Goal: Task Accomplishment & Management: Manage account settings

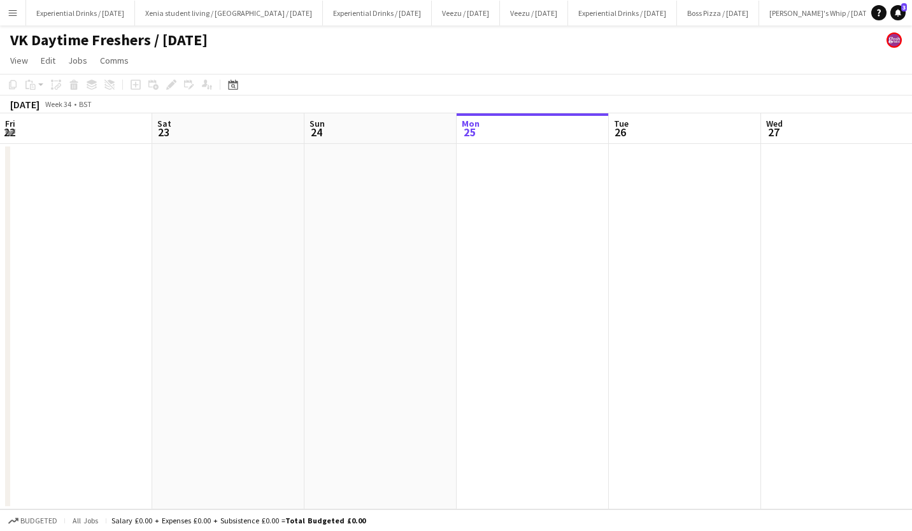
scroll to position [0, 305]
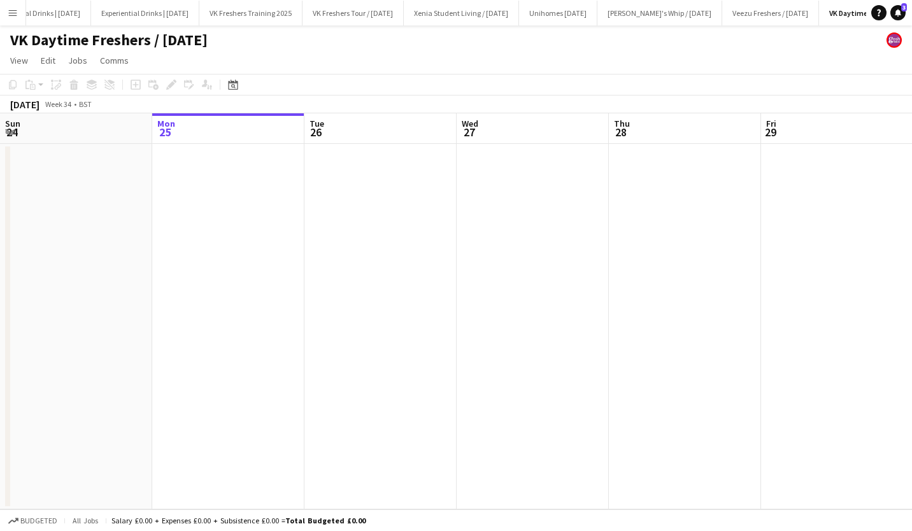
click at [10, 14] on app-icon "Menu" at bounding box center [13, 13] width 10 height 10
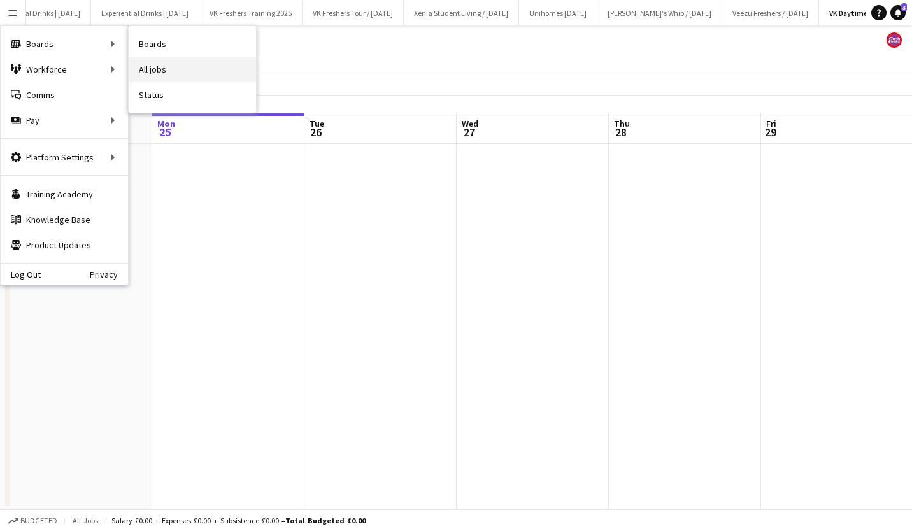
click at [166, 63] on link "All jobs" at bounding box center [192, 69] width 127 height 25
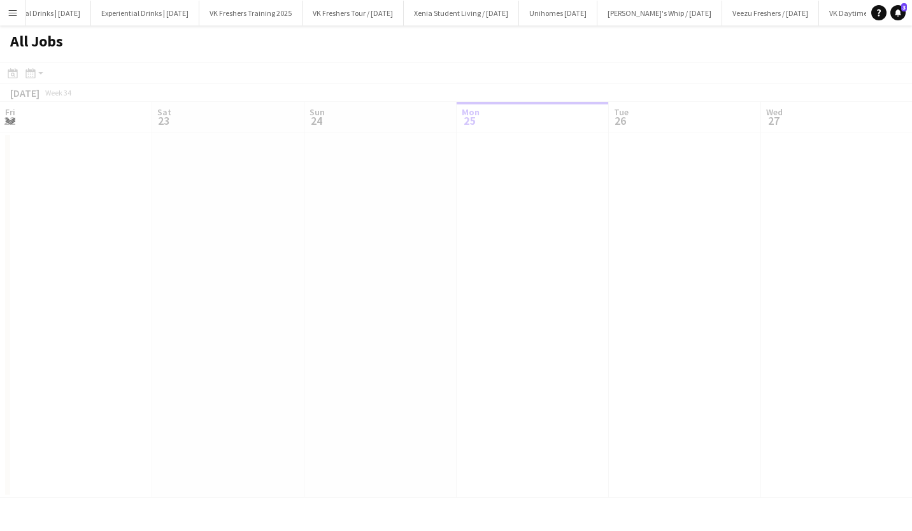
scroll to position [0, 305]
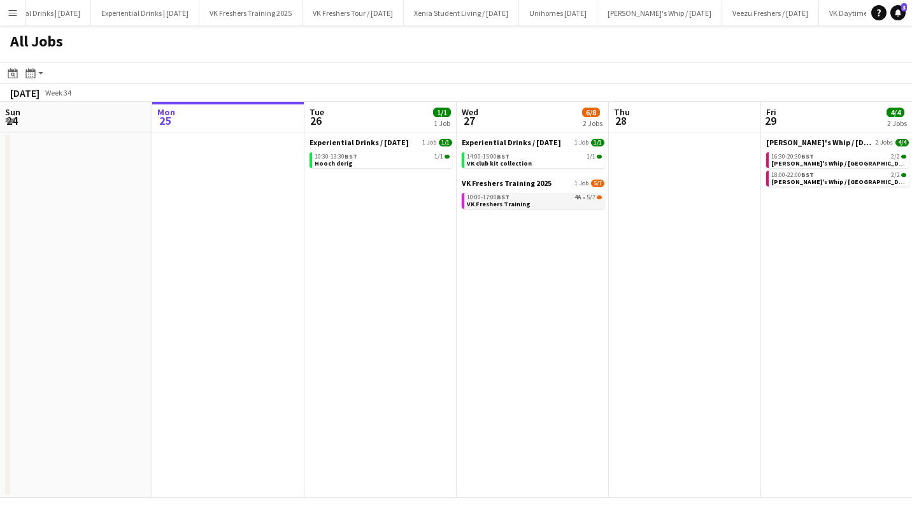
click at [505, 199] on span "BST" at bounding box center [503, 197] width 13 height 8
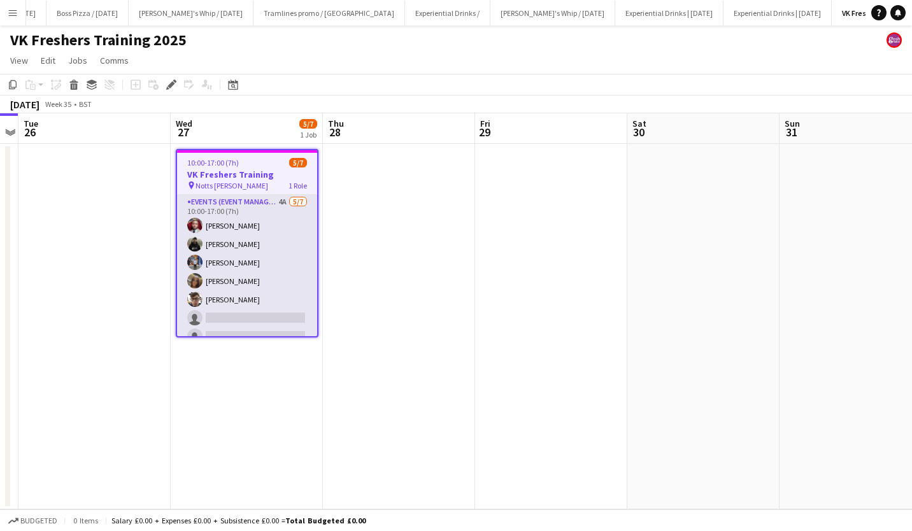
scroll to position [0, 637]
click at [236, 297] on app-card-role "Events (Event Manager) 4A [DATE] 10:00-17:00 (7h) [PERSON_NAME] [PERSON_NAME] […" at bounding box center [247, 272] width 140 height 154
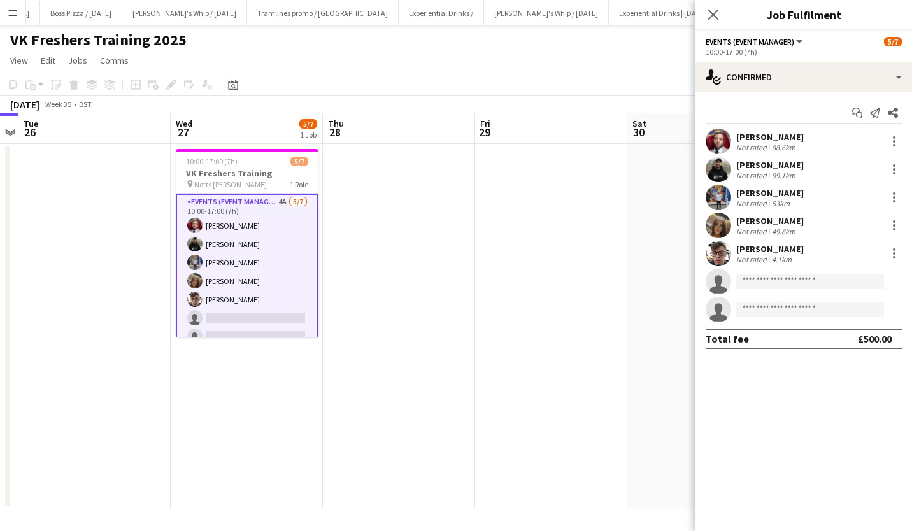
click at [764, 247] on div "[PERSON_NAME]" at bounding box center [770, 248] width 68 height 11
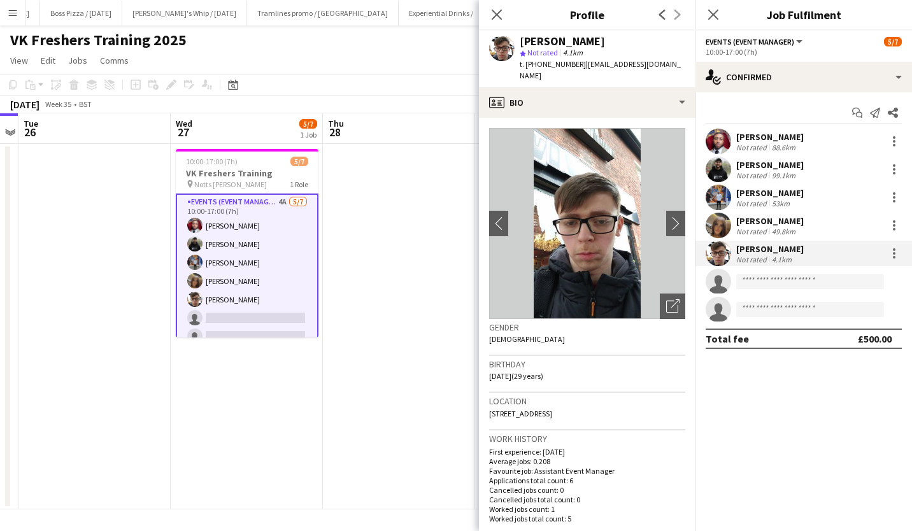
click at [264, 314] on app-card-role "Events (Event Manager) 4A [DATE] 10:00-17:00 (7h) [PERSON_NAME] [PERSON_NAME] […" at bounding box center [247, 272] width 143 height 157
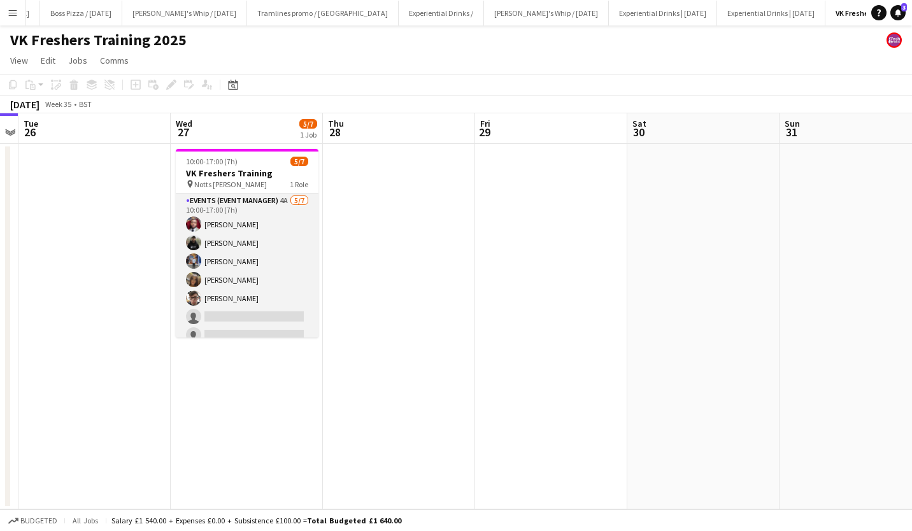
click at [264, 314] on app-card-role "Events (Event Manager) 4A [DATE] 10:00-17:00 (7h) [PERSON_NAME] [PERSON_NAME] […" at bounding box center [247, 271] width 143 height 154
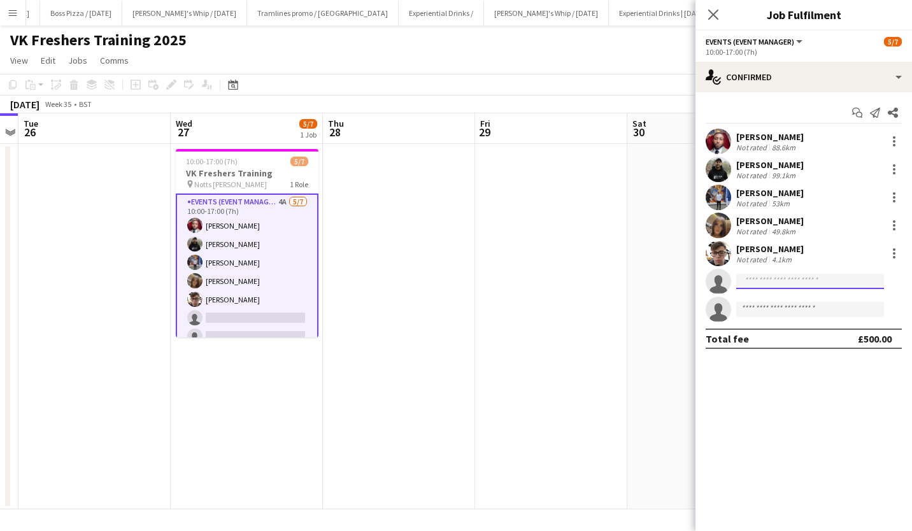
click at [766, 276] on input at bounding box center [810, 281] width 148 height 15
type input "****"
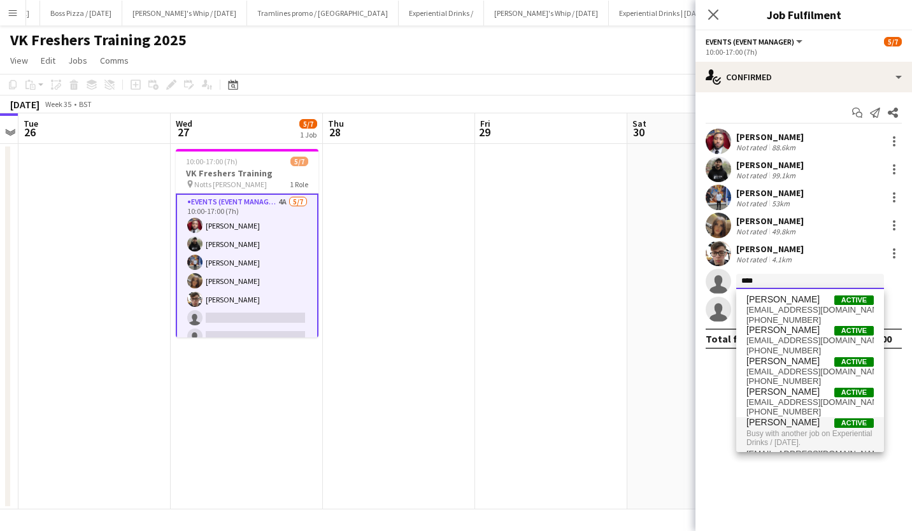
scroll to position [22, 0]
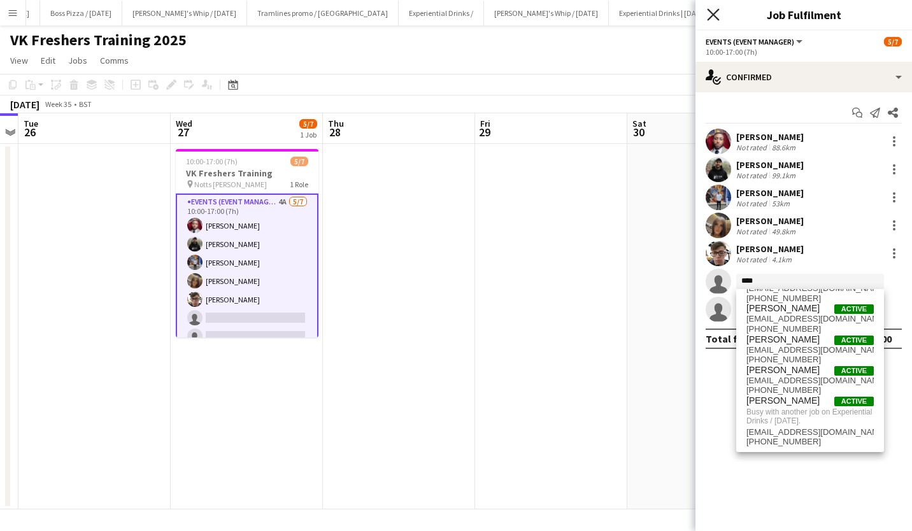
click at [715, 9] on icon "Close pop-in" at bounding box center [713, 14] width 12 height 12
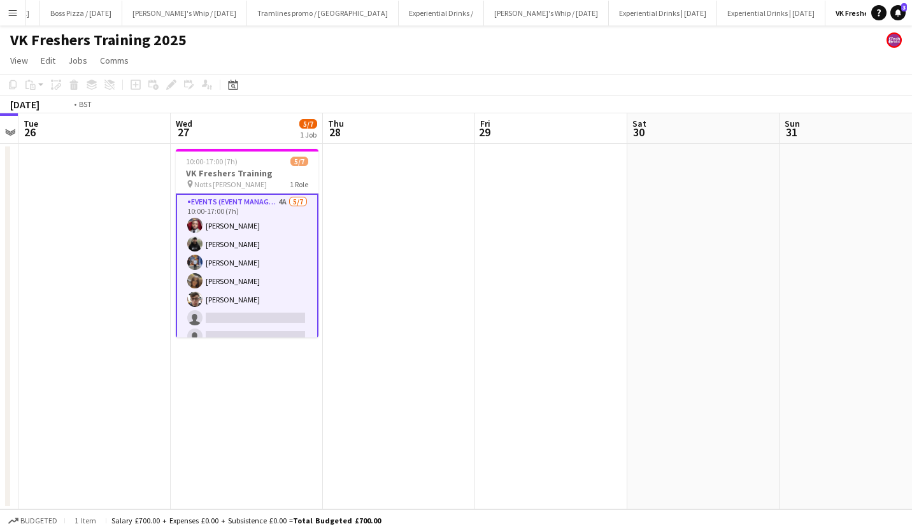
scroll to position [0, 315]
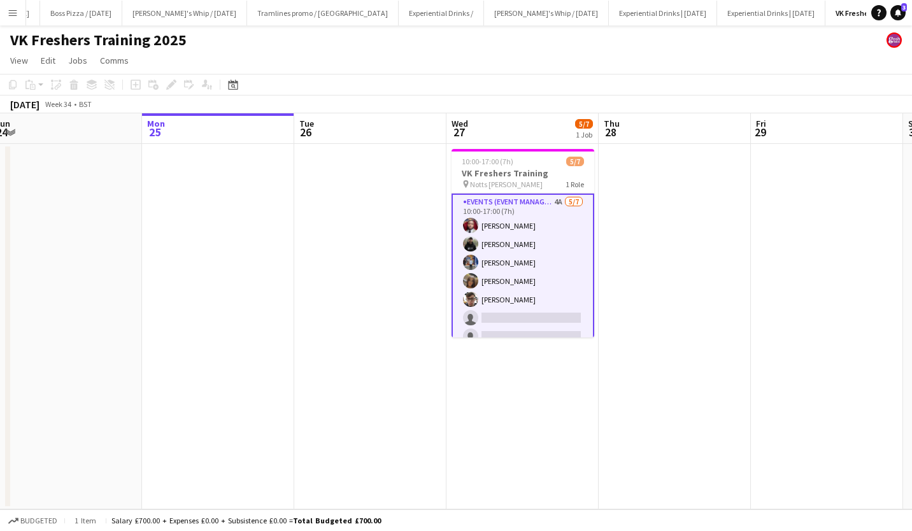
click at [11, 12] on app-icon "Menu" at bounding box center [13, 13] width 10 height 10
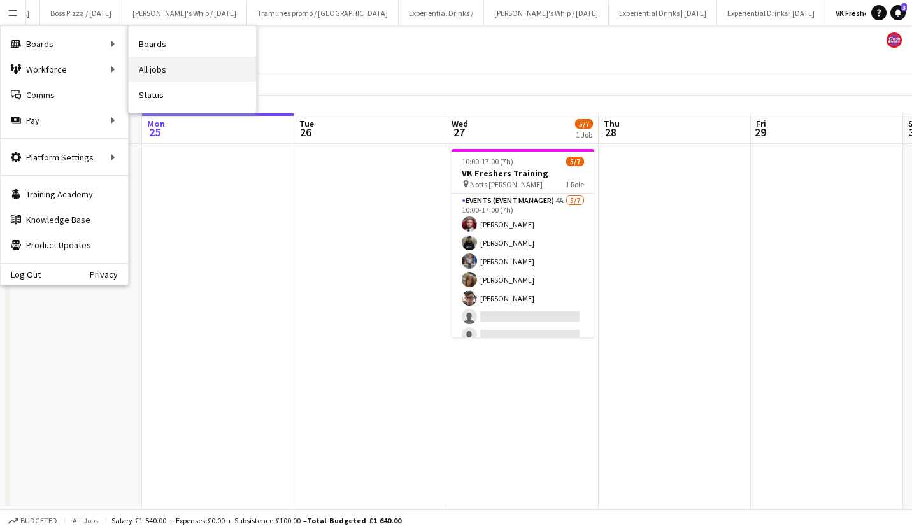
click at [174, 81] on link "All jobs" at bounding box center [192, 69] width 127 height 25
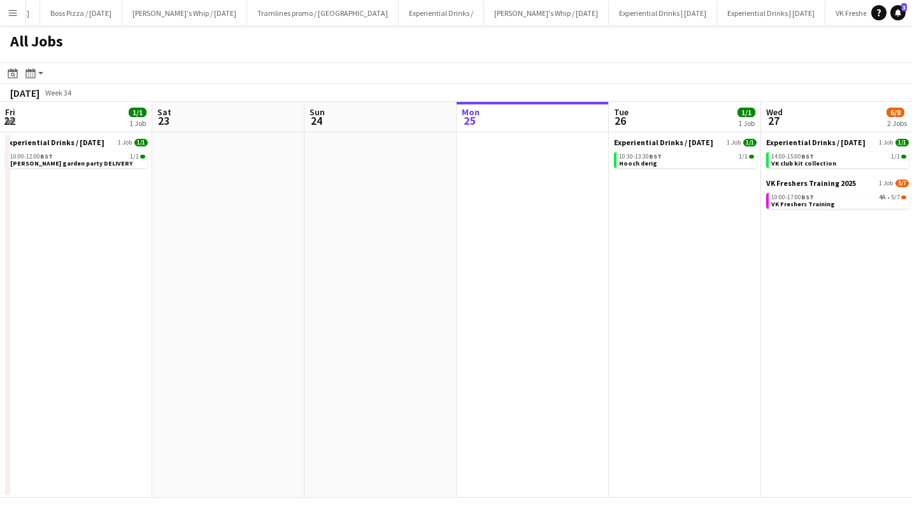
scroll to position [0, 305]
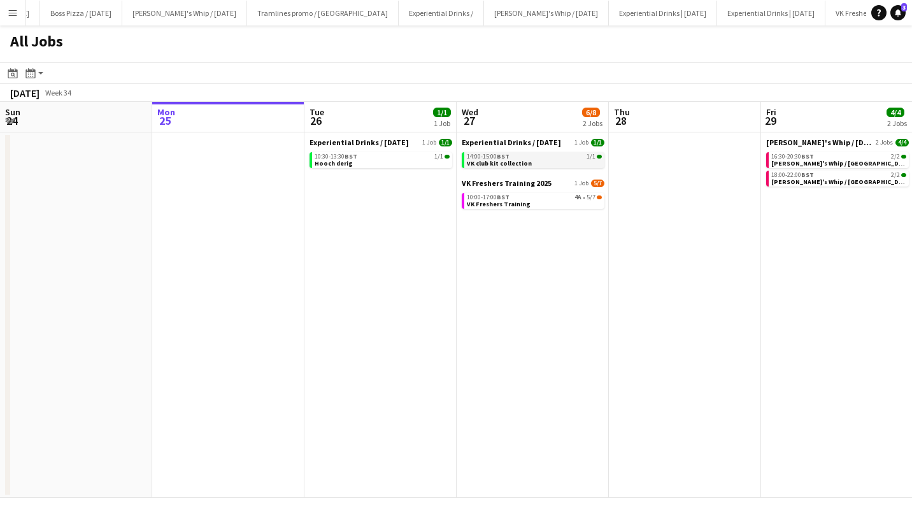
click at [521, 162] on span "VK club kit collection" at bounding box center [499, 163] width 65 height 8
click at [508, 199] on span "BST" at bounding box center [503, 197] width 13 height 8
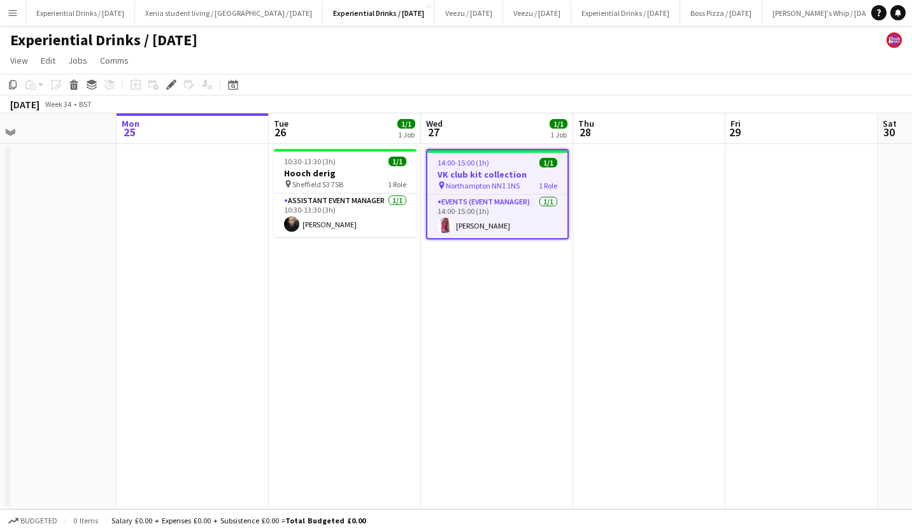
scroll to position [0, 340]
click at [482, 175] on h3 "VK club kit collection" at bounding box center [498, 174] width 140 height 11
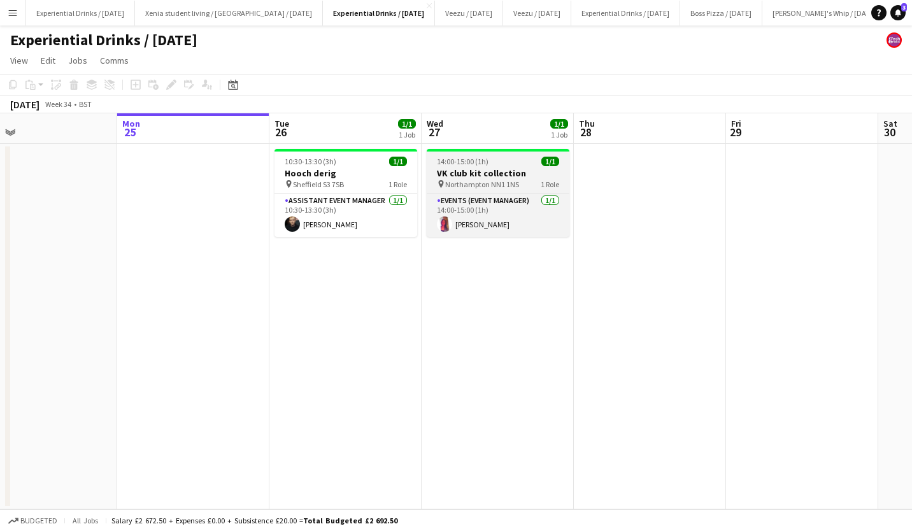
click at [482, 175] on h3 "VK club kit collection" at bounding box center [498, 173] width 143 height 11
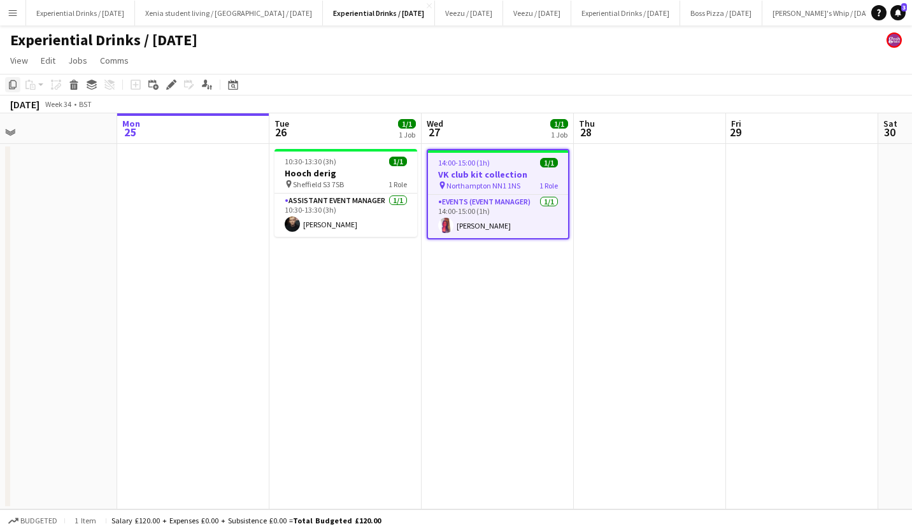
click at [11, 82] on icon "Copy" at bounding box center [13, 85] width 10 height 10
click at [168, 233] on app-date-cell at bounding box center [193, 327] width 152 height 366
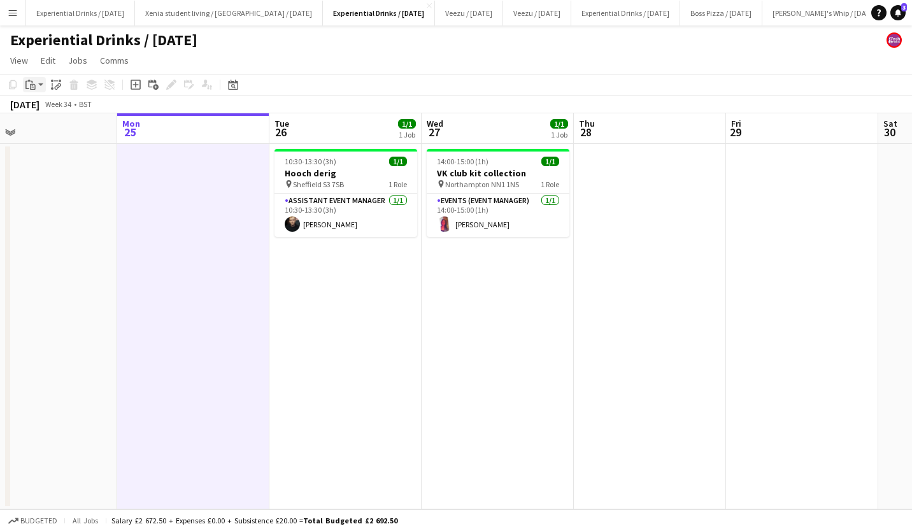
click at [28, 85] on icon "Paste" at bounding box center [30, 85] width 10 height 10
click at [50, 132] on link "Paste with crew Ctrl+Shift+V" at bounding box center [94, 130] width 120 height 11
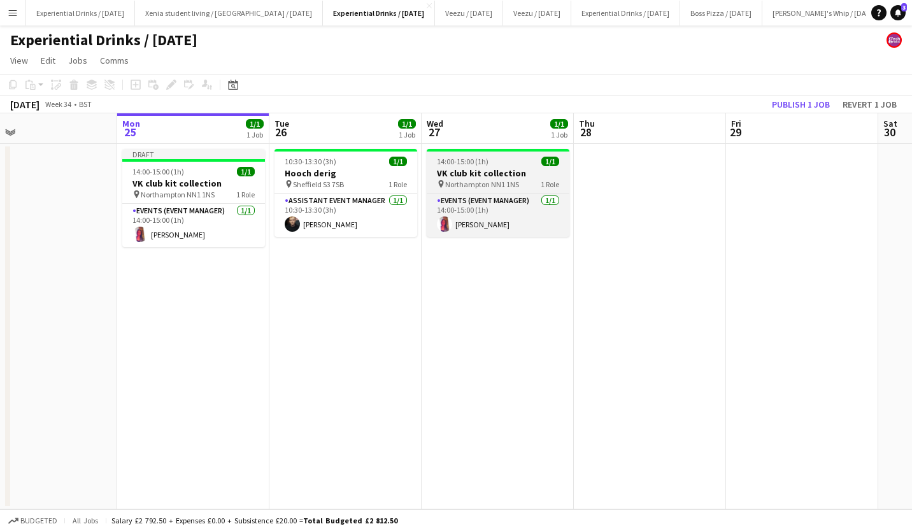
click at [471, 164] on span "14:00-15:00 (1h)" at bounding box center [463, 162] width 52 height 10
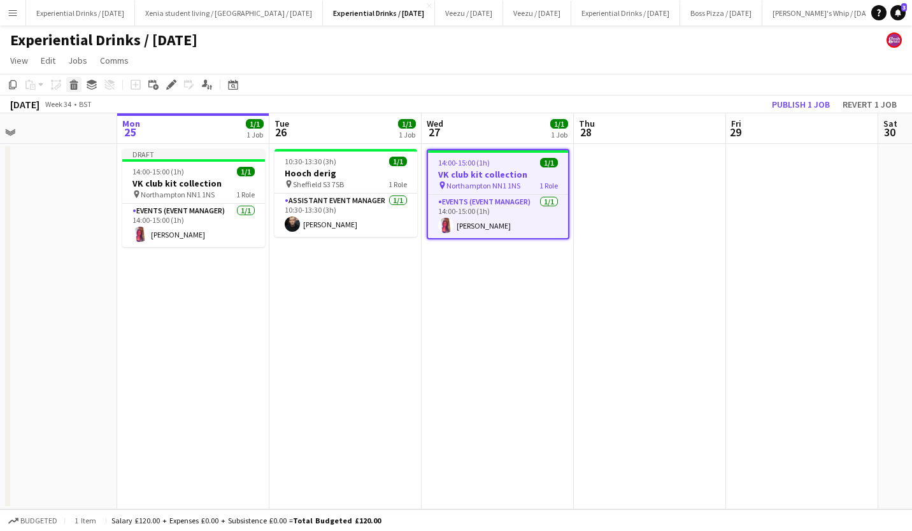
click at [70, 84] on icon "Delete" at bounding box center [74, 85] width 10 height 10
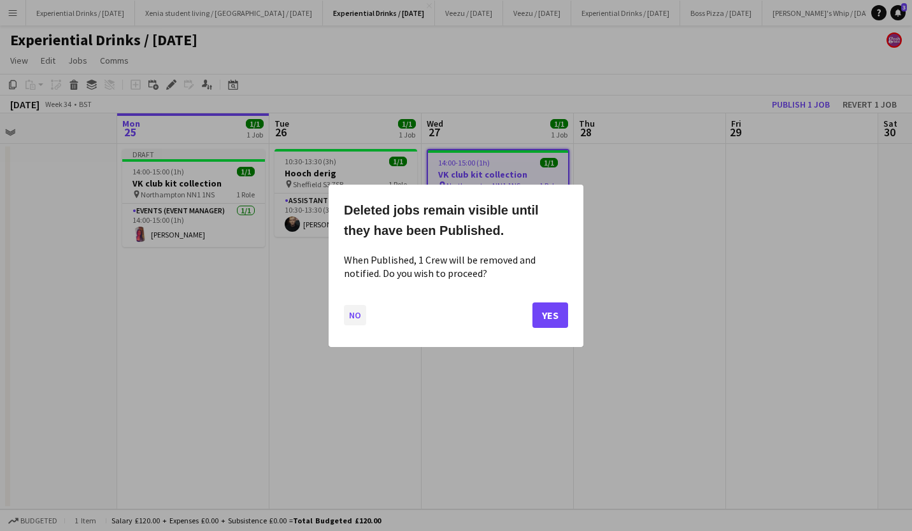
click at [351, 315] on button "No" at bounding box center [355, 315] width 22 height 20
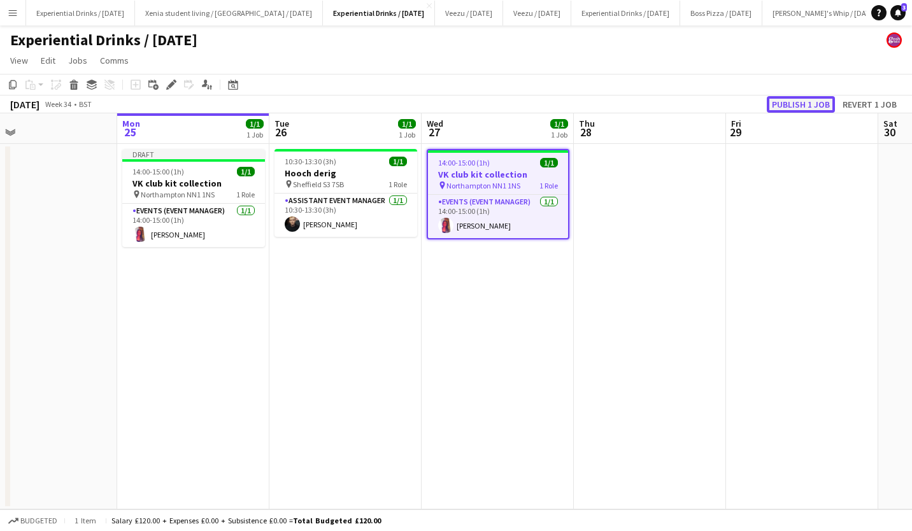
click at [822, 98] on button "Publish 1 job" at bounding box center [801, 104] width 68 height 17
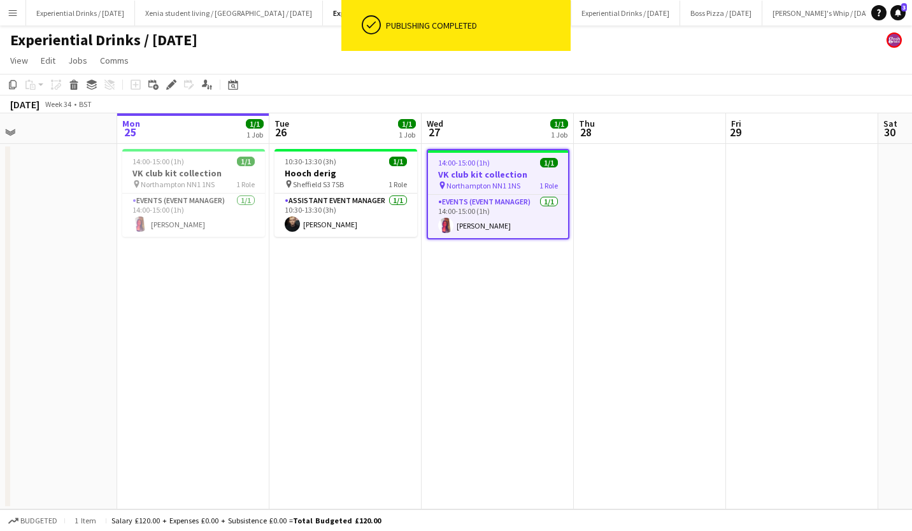
click at [493, 175] on h3 "VK club kit collection" at bounding box center [498, 174] width 140 height 11
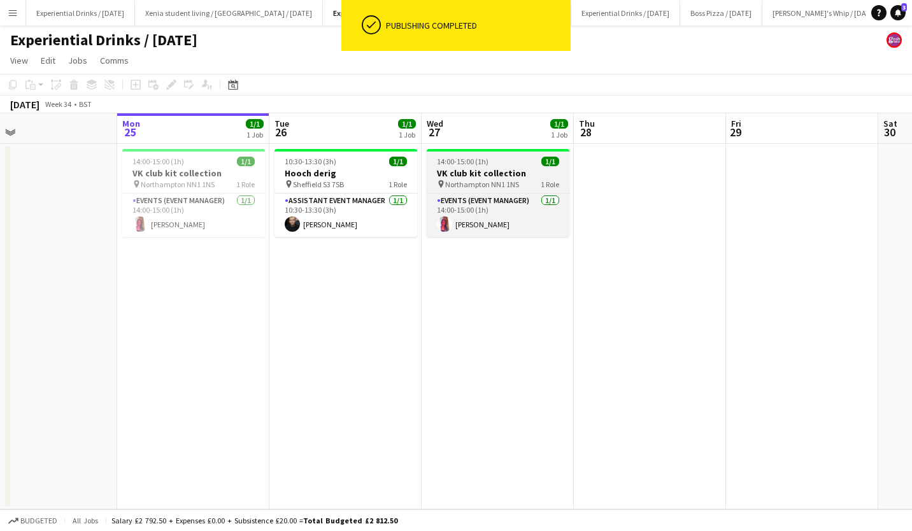
click at [493, 175] on h3 "VK club kit collection" at bounding box center [498, 173] width 143 height 11
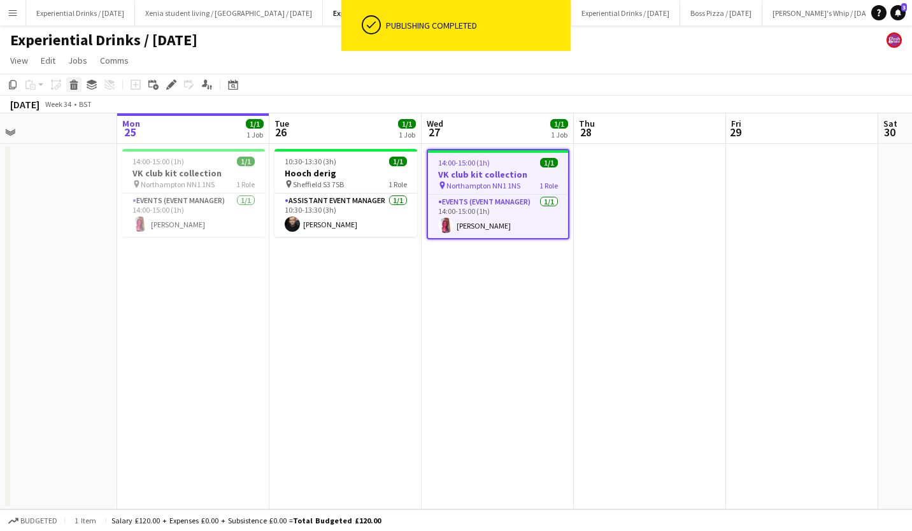
click at [72, 82] on icon at bounding box center [73, 81] width 8 height 3
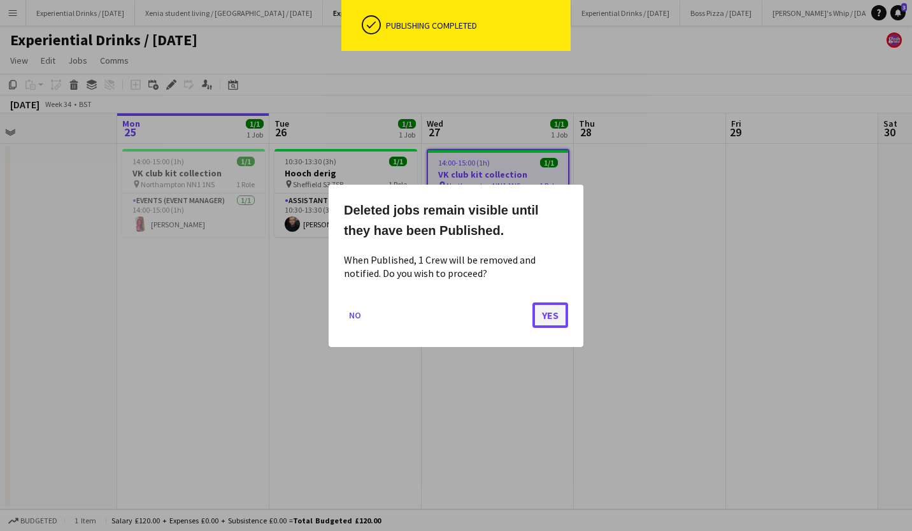
click at [545, 310] on button "Yes" at bounding box center [551, 314] width 36 height 25
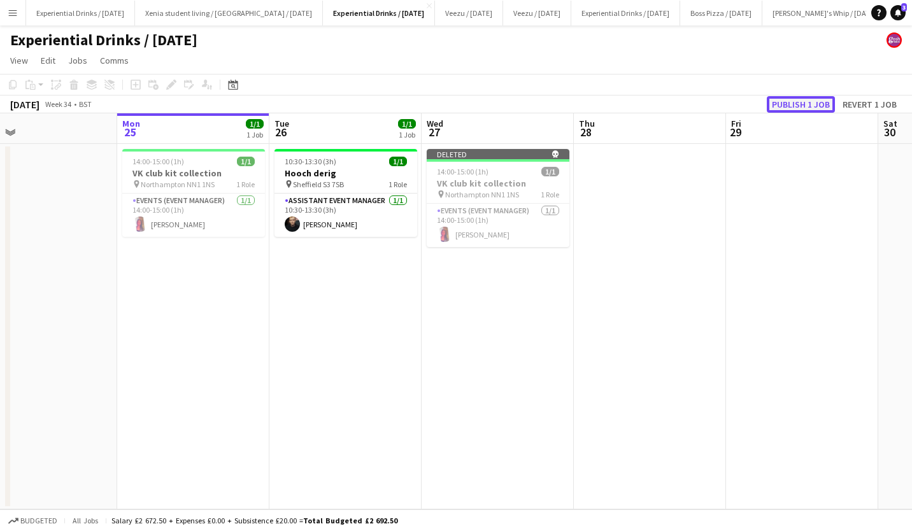
click at [804, 102] on button "Publish 1 job" at bounding box center [801, 104] width 68 height 17
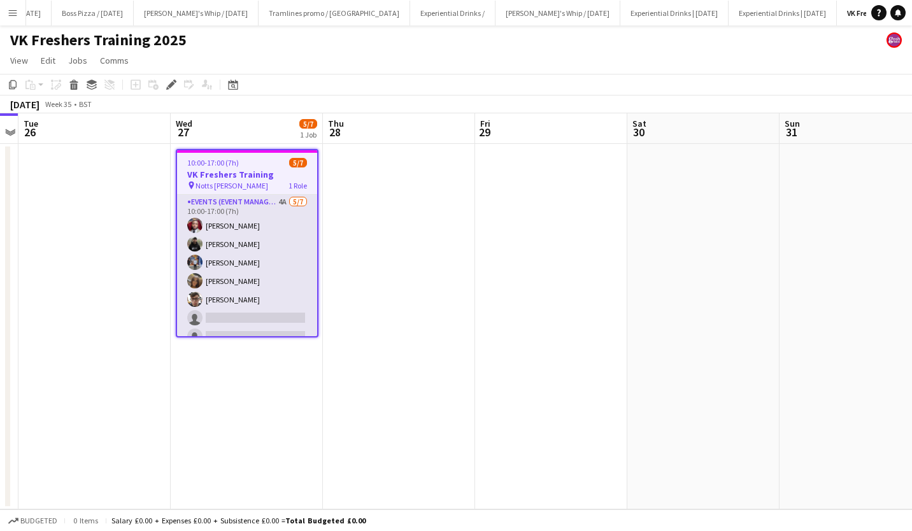
scroll to position [0, 637]
click at [265, 313] on app-card-role "Events (Event Manager) 4A [DATE] 10:00-17:00 (7h) [PERSON_NAME] [PERSON_NAME] […" at bounding box center [247, 272] width 140 height 154
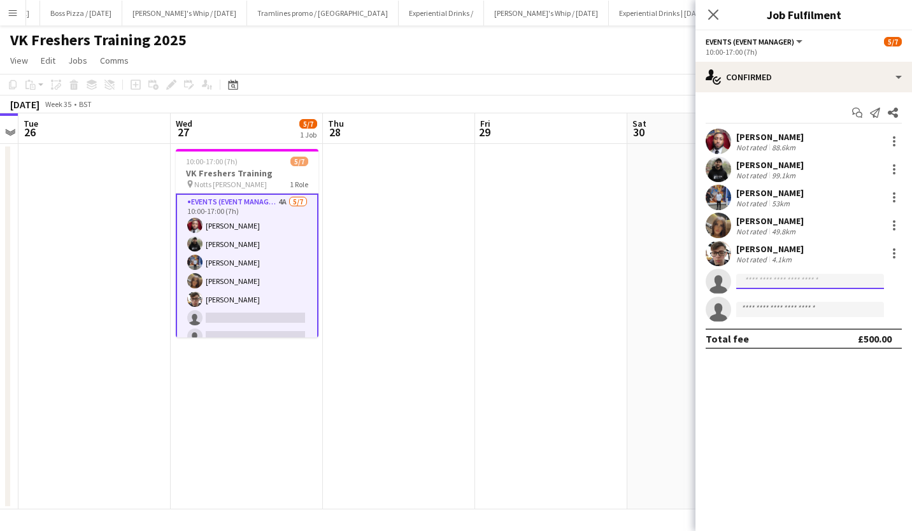
click at [812, 284] on input at bounding box center [810, 281] width 148 height 15
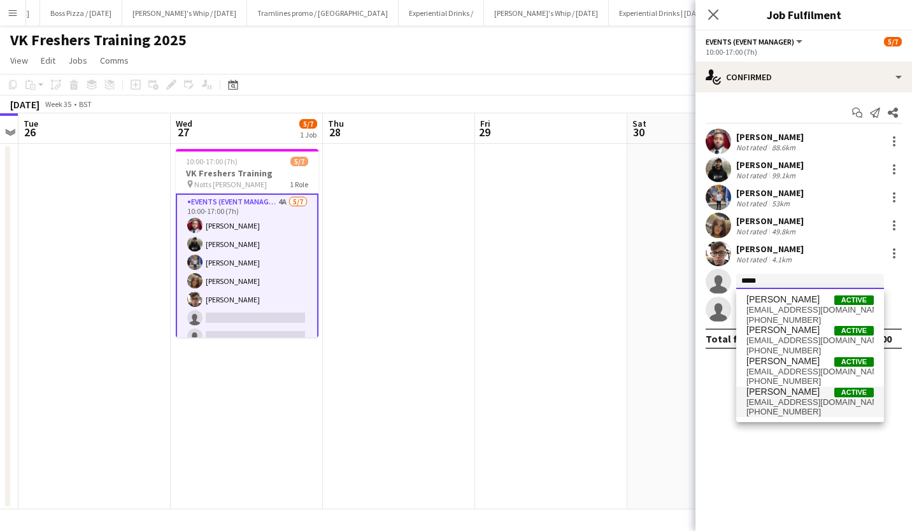
type input "*****"
click at [811, 399] on span "[EMAIL_ADDRESS][DOMAIN_NAME]" at bounding box center [810, 403] width 127 height 10
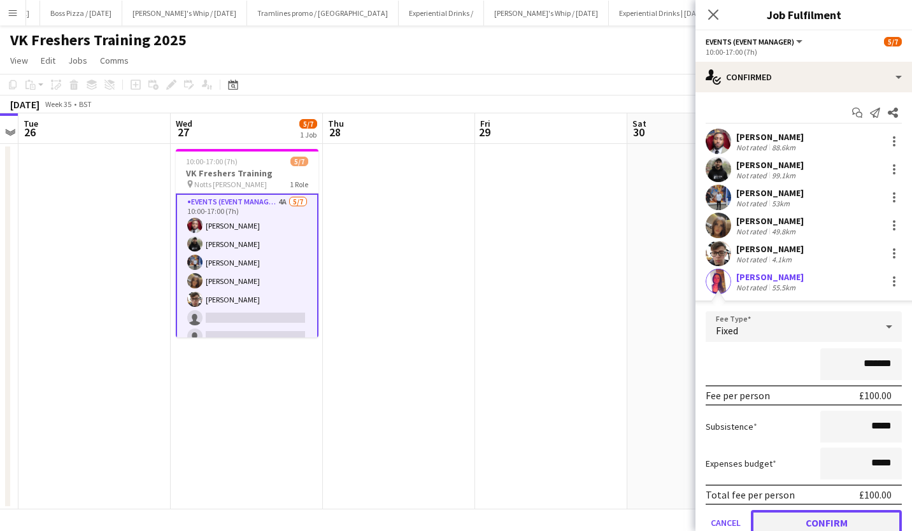
click at [839, 517] on button "Confirm" at bounding box center [826, 522] width 151 height 25
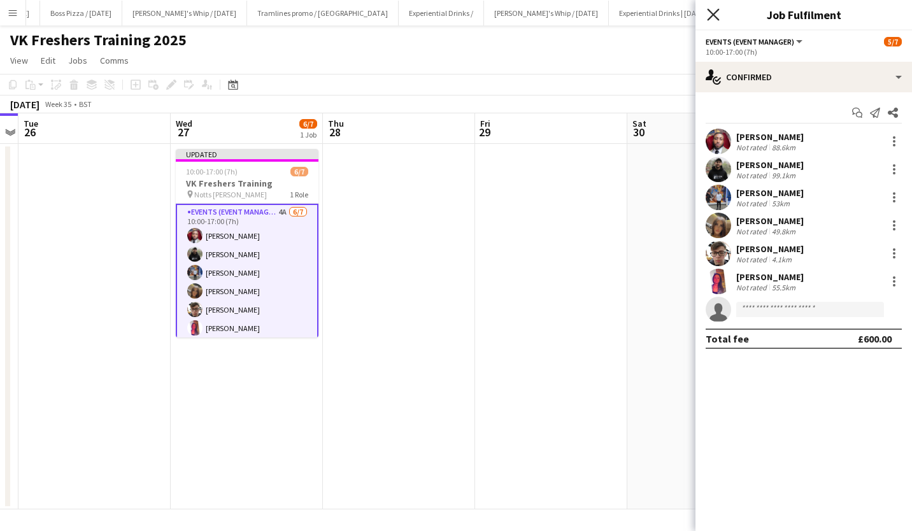
click at [712, 10] on icon "Close pop-in" at bounding box center [713, 14] width 12 height 12
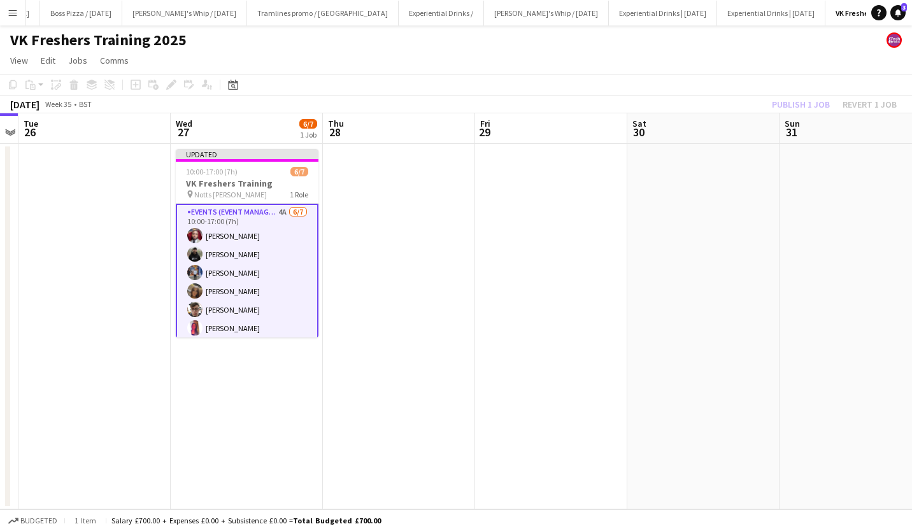
click at [707, 85] on app-toolbar "Copy Paste Paste Ctrl+V Paste with crew Ctrl+Shift+V Paste linked Job [GEOGRAPH…" at bounding box center [456, 85] width 912 height 22
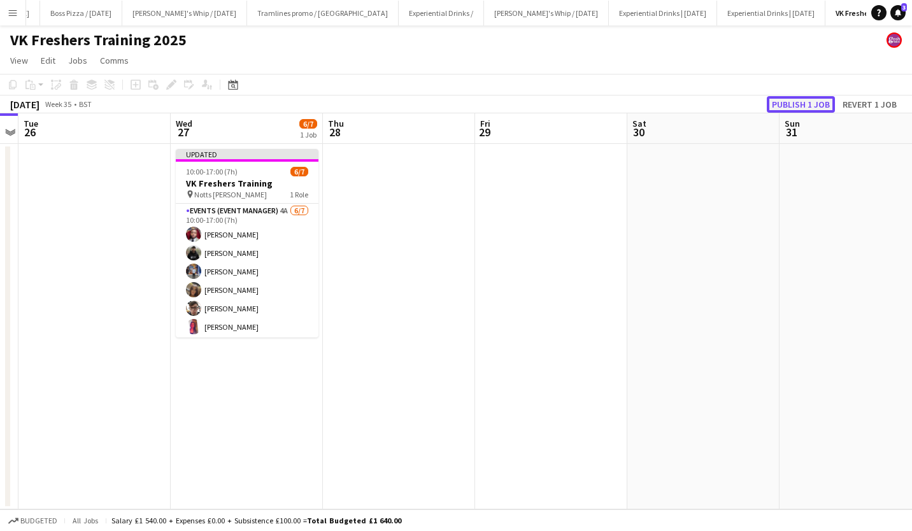
click at [798, 102] on button "Publish 1 job" at bounding box center [801, 104] width 68 height 17
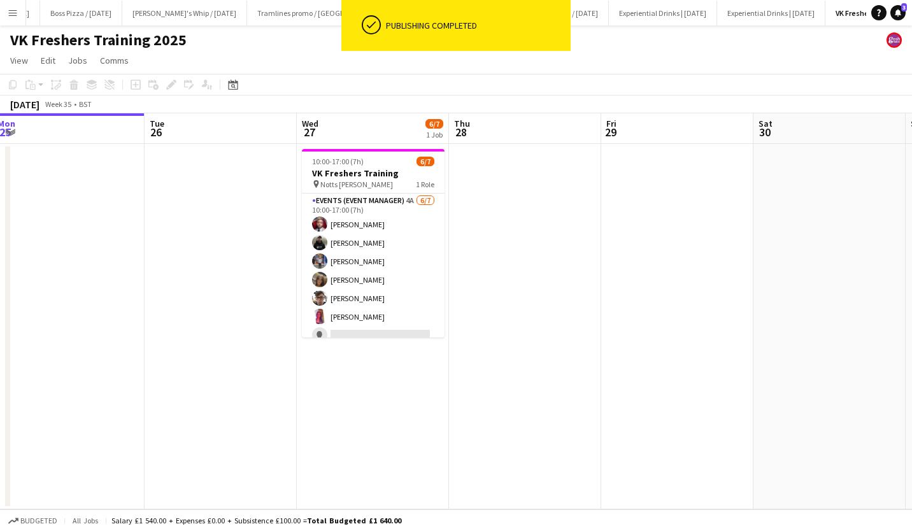
scroll to position [0, 312]
